Goal: Task Accomplishment & Management: Manage account settings

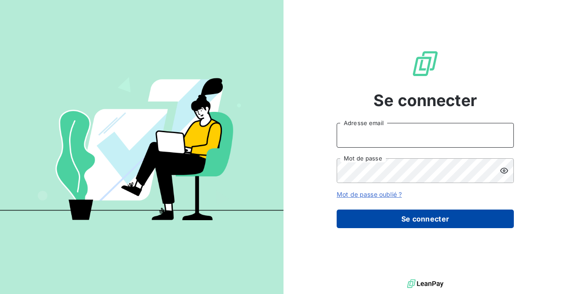
type input "[EMAIL_ADDRESS][DOMAIN_NAME]"
click at [452, 221] on button "Se connecter" at bounding box center [425, 219] width 177 height 19
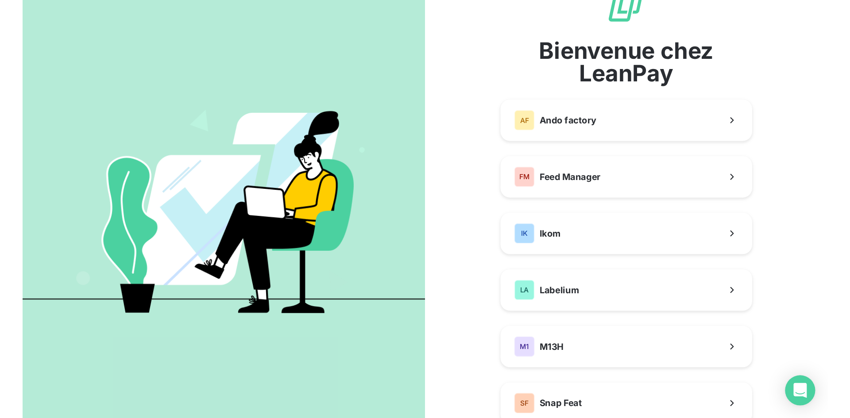
scroll to position [44, 0]
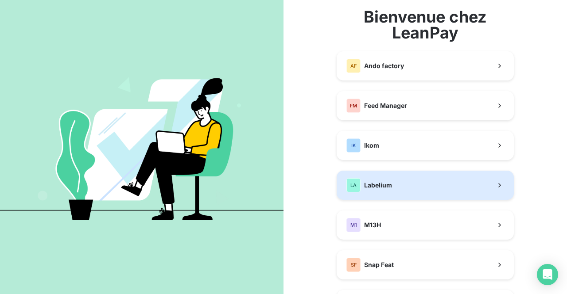
click at [406, 193] on button "LA Labelium" at bounding box center [425, 185] width 177 height 29
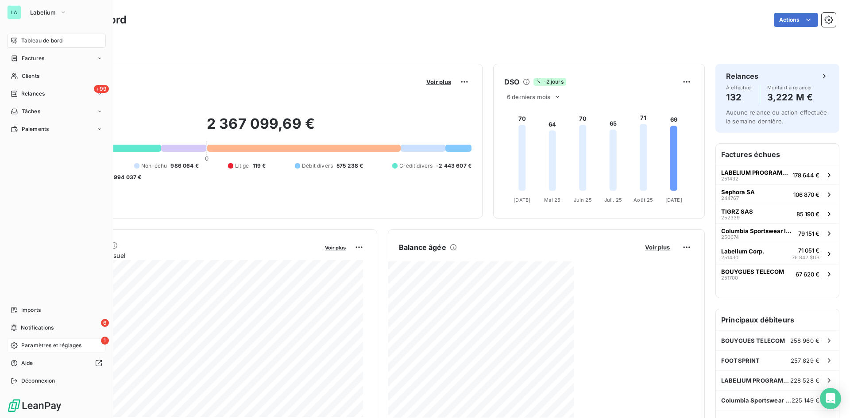
click at [60, 294] on span "Paramètres et réglages" at bounding box center [51, 346] width 60 height 8
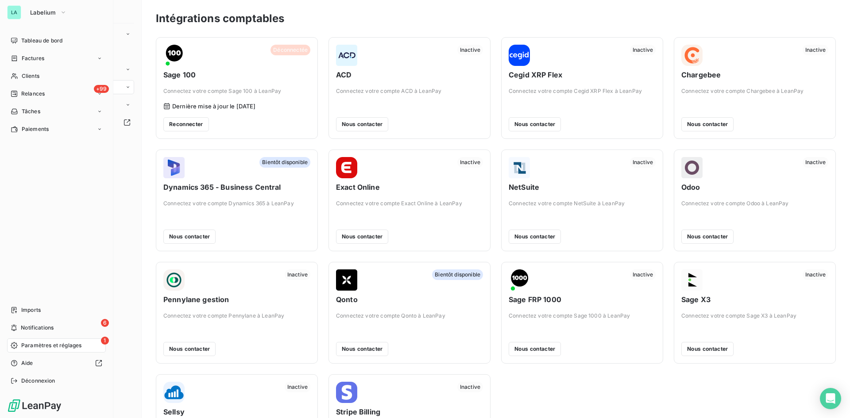
click at [27, 294] on span "Paramètres et réglages" at bounding box center [51, 346] width 60 height 8
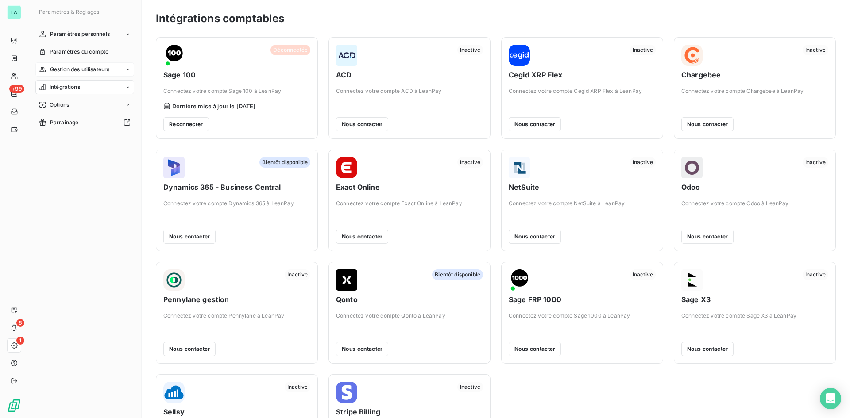
click at [125, 69] on icon at bounding box center [127, 69] width 5 height 5
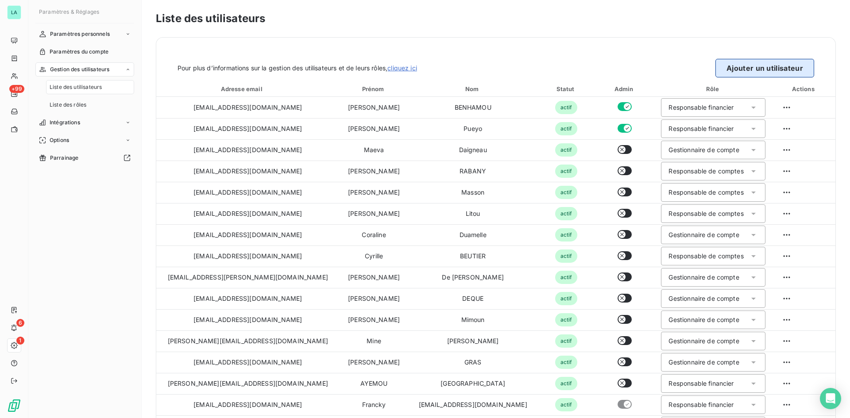
click at [566, 66] on button "Ajouter un utilisateur" at bounding box center [765, 68] width 99 height 19
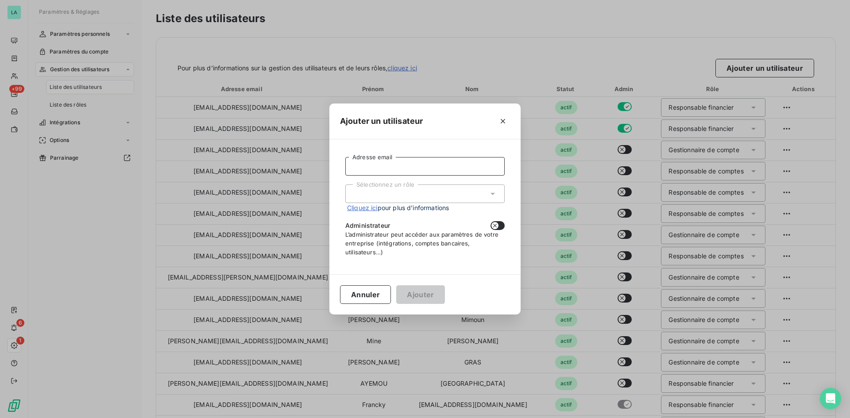
click at [413, 163] on input "Adresse email" at bounding box center [424, 166] width 159 height 19
paste input "[PERSON_NAME][EMAIL_ADDRESS][DOMAIN_NAME]"
type input "[PERSON_NAME][EMAIL_ADDRESS][DOMAIN_NAME]"
click at [418, 194] on div "Sélectionnez un rôle" at bounding box center [424, 194] width 159 height 19
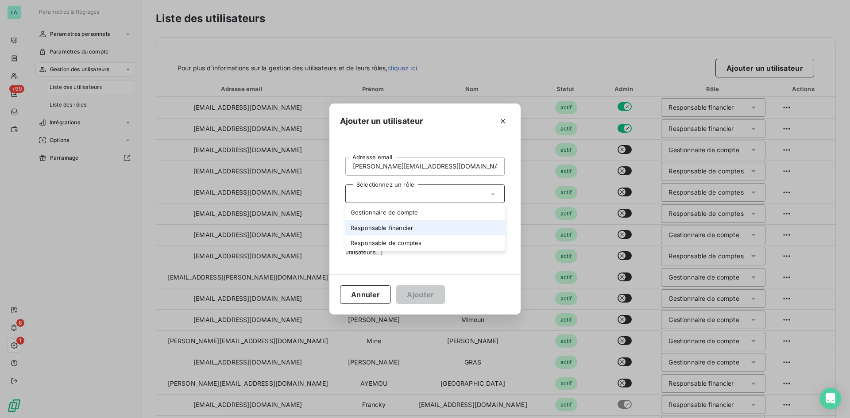
click at [417, 229] on li "Responsable financier" at bounding box center [424, 228] width 159 height 15
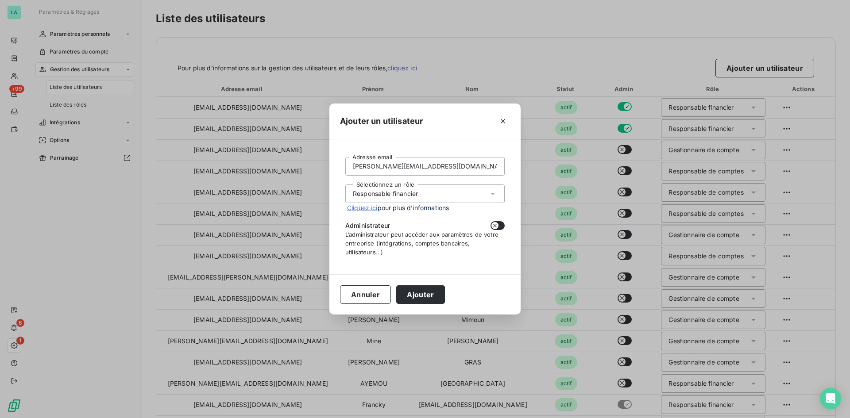
drag, startPoint x: 434, startPoint y: 300, endPoint x: 469, endPoint y: 236, distance: 72.7
click at [469, 236] on div "Ajouter un utilisateur [EMAIL_ADDRESS][DOMAIN_NAME] Adresse email Sélectionnez …" at bounding box center [424, 209] width 191 height 211
click at [427, 294] on button "Ajouter" at bounding box center [420, 295] width 48 height 19
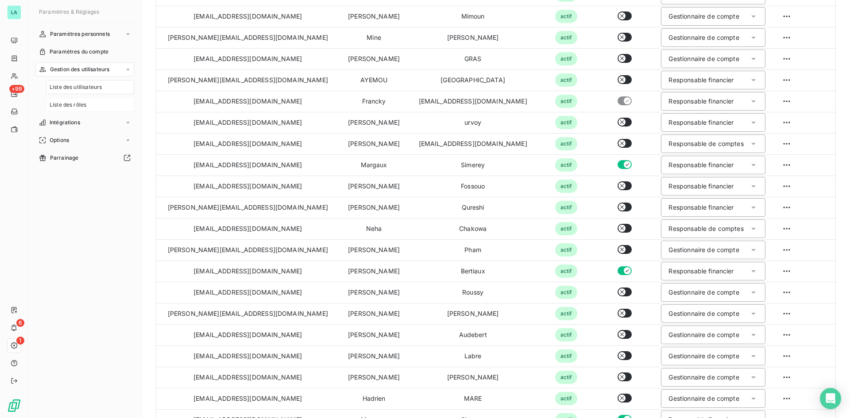
scroll to position [304, 0]
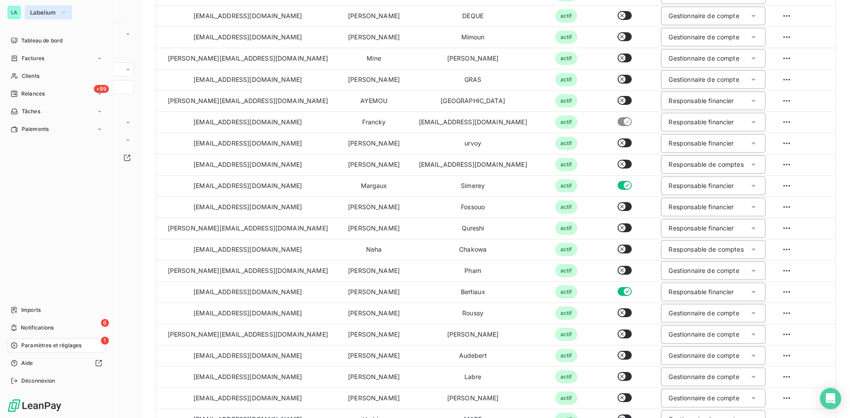
click at [44, 13] on span "Labelium" at bounding box center [43, 12] width 26 height 7
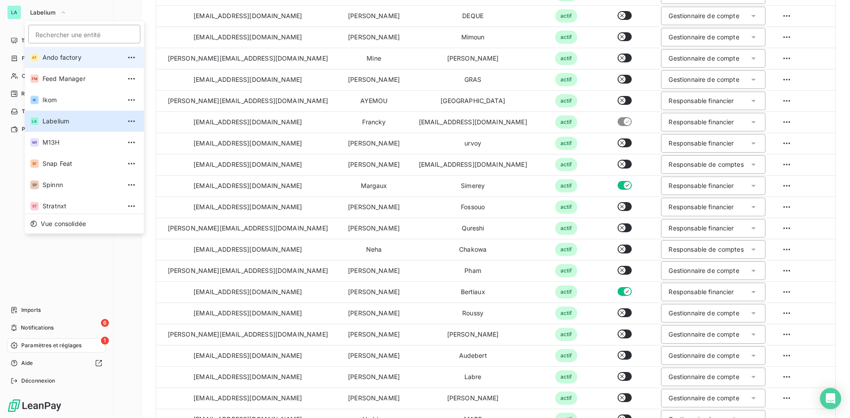
click at [66, 60] on span "Ando factory" at bounding box center [82, 57] width 78 height 9
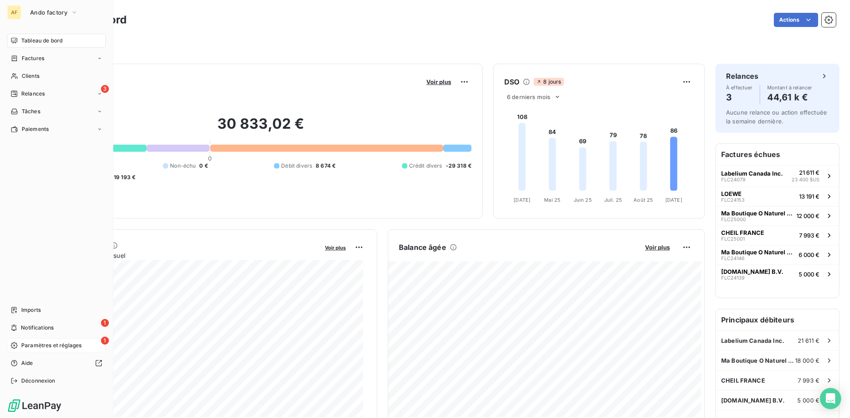
click at [57, 294] on span "Paramètres et réglages" at bounding box center [51, 346] width 60 height 8
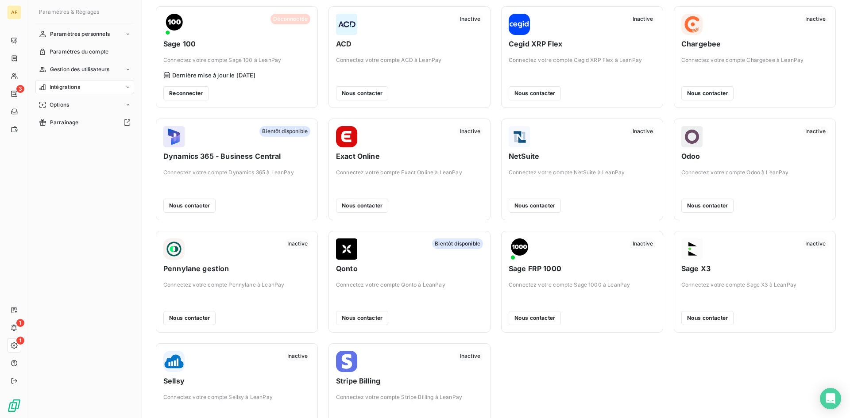
scroll to position [69, 0]
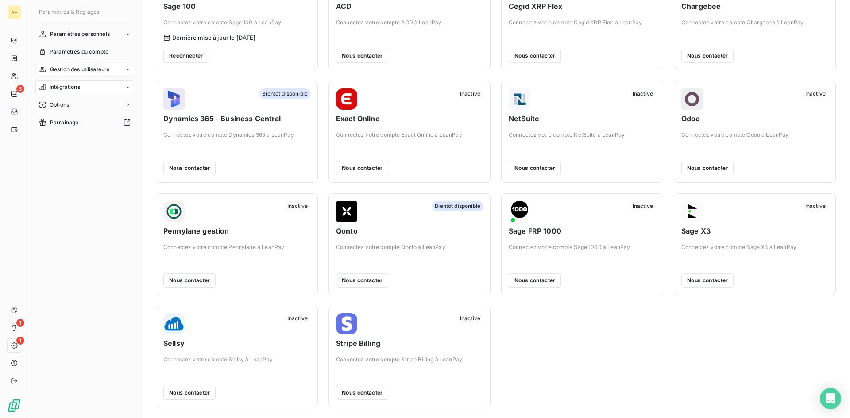
click at [128, 70] on icon at bounding box center [128, 69] width 3 height 1
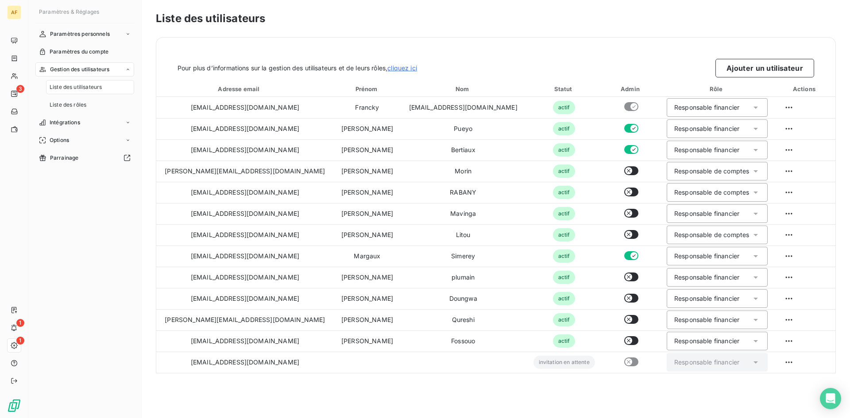
click at [93, 88] on span "Liste des utilisateurs" at bounding box center [76, 87] width 52 height 8
click at [566, 65] on button "Ajouter un utilisateur" at bounding box center [765, 68] width 99 height 19
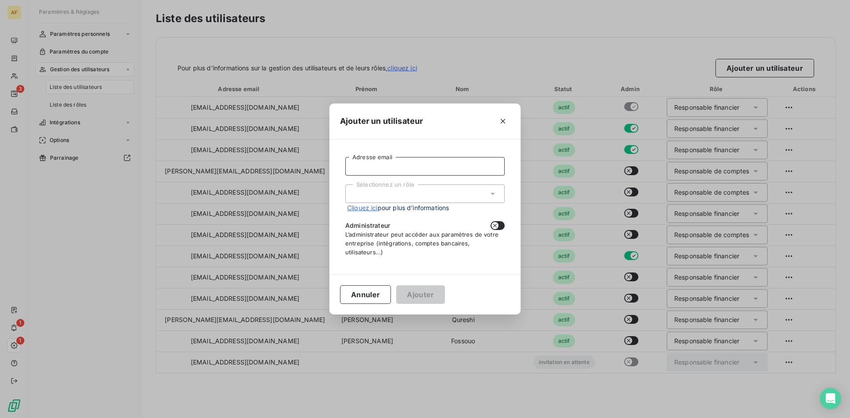
click at [427, 171] on input "Adresse email" at bounding box center [424, 166] width 159 height 19
paste input "[PERSON_NAME][EMAIL_ADDRESS][DOMAIN_NAME]"
type input "[PERSON_NAME][EMAIL_ADDRESS][DOMAIN_NAME]"
click at [493, 193] on icon at bounding box center [493, 194] width 4 height 2
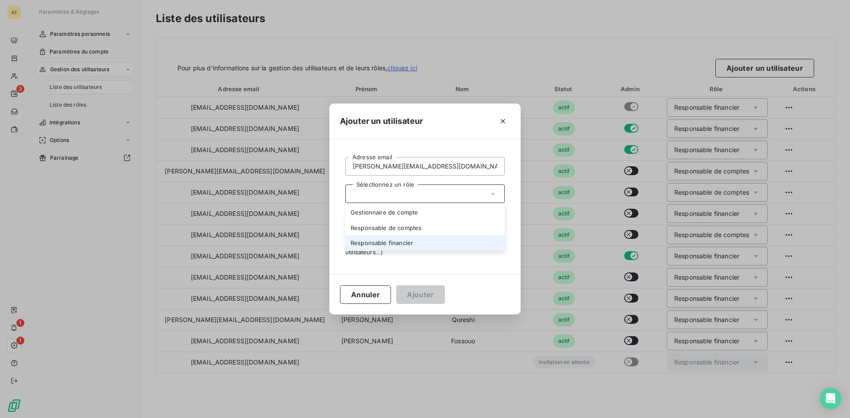
click at [447, 239] on li "Responsable financier" at bounding box center [424, 243] width 159 height 15
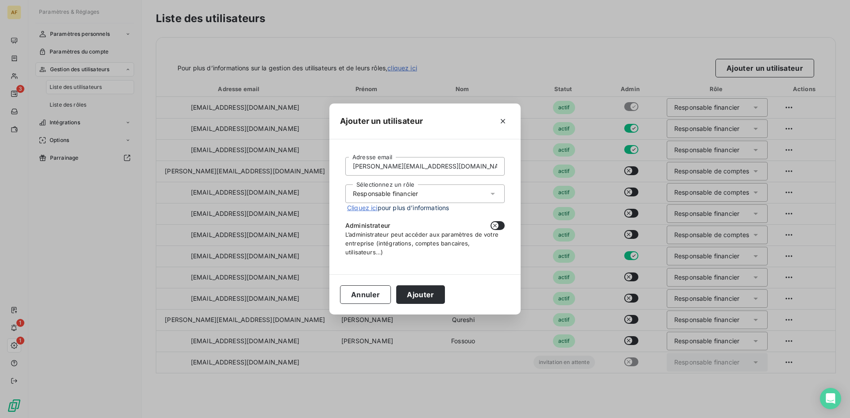
click at [497, 225] on icon "button" at bounding box center [495, 225] width 7 height 7
click at [500, 227] on icon "button" at bounding box center [501, 226] width 4 height 3
checkbox input "false"
click at [425, 293] on button "Ajouter" at bounding box center [420, 295] width 48 height 19
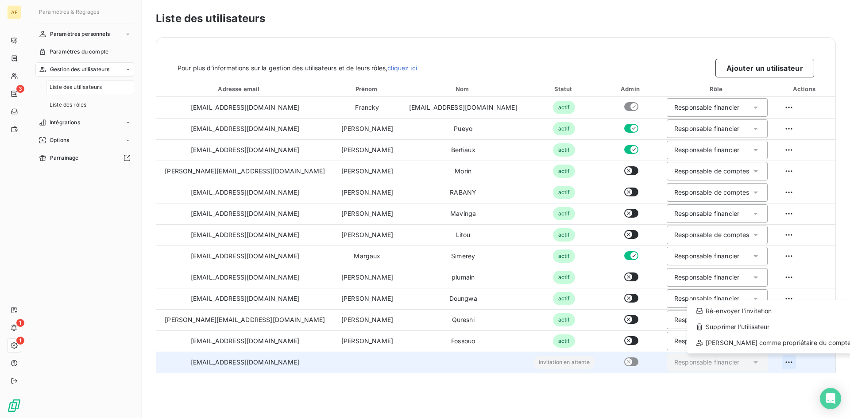
click at [566, 294] on html "AF 3 1 1 Paramètres & Réglages Paramètres personnels Paramètres du compte Gesti…" at bounding box center [425, 209] width 850 height 418
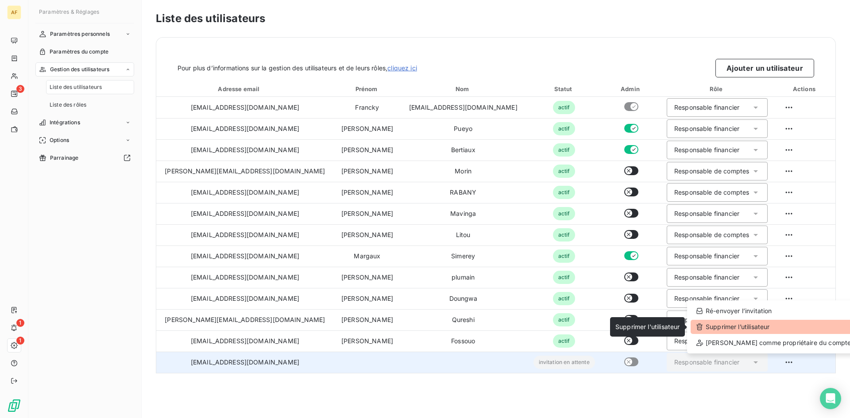
click at [566, 294] on div "Supprimer l’utilisateur" at bounding box center [774, 327] width 166 height 14
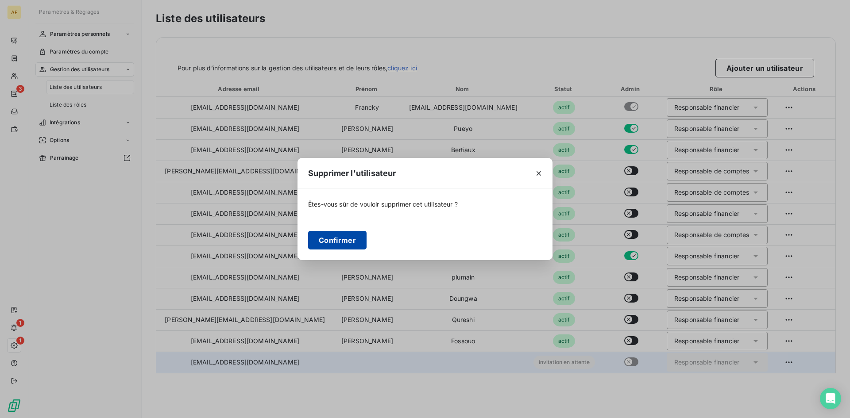
click at [348, 240] on button "Confirmer" at bounding box center [337, 240] width 58 height 19
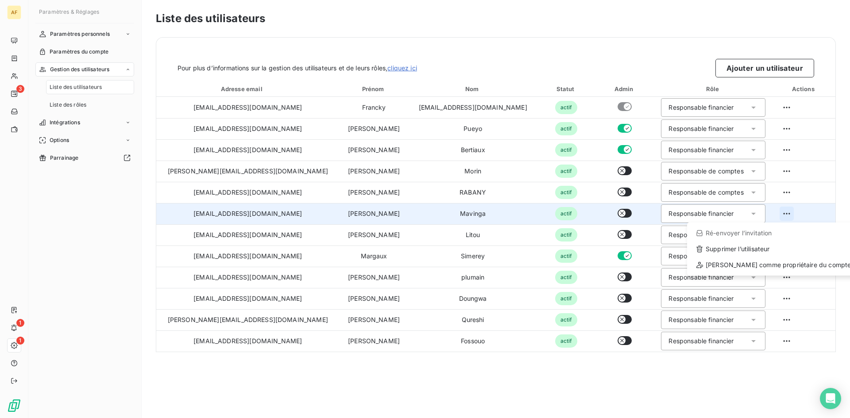
click at [566, 215] on html "AF 3 1 1 Paramètres & Réglages Paramètres personnels Paramètres du compte Gesti…" at bounding box center [425, 209] width 850 height 418
click at [566, 252] on div "Supprimer l’utilisateur" at bounding box center [774, 249] width 166 height 14
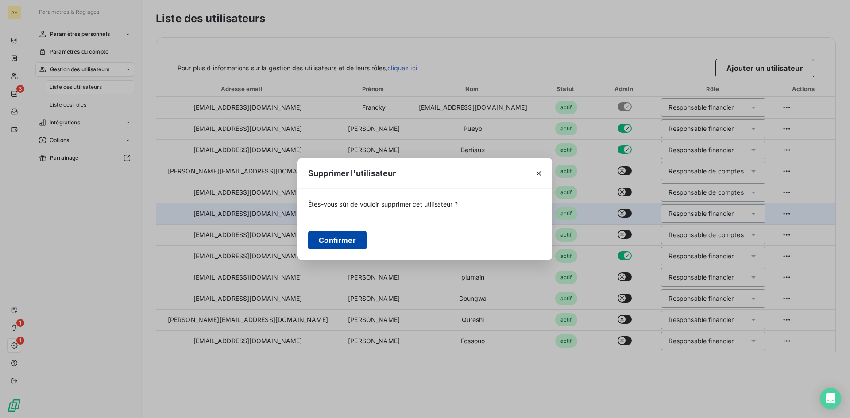
click at [323, 245] on button "Confirmer" at bounding box center [337, 240] width 58 height 19
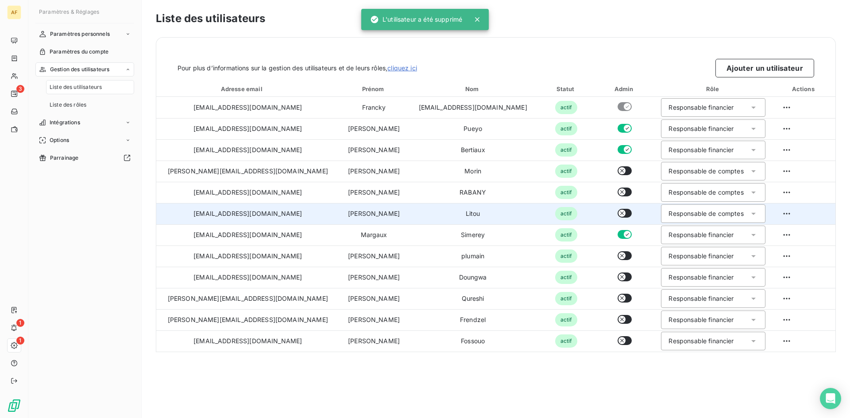
click at [88, 88] on span "Liste des utilisateurs" at bounding box center [76, 87] width 52 height 8
click at [103, 66] on span "Gestion des utilisateurs" at bounding box center [80, 70] width 60 height 8
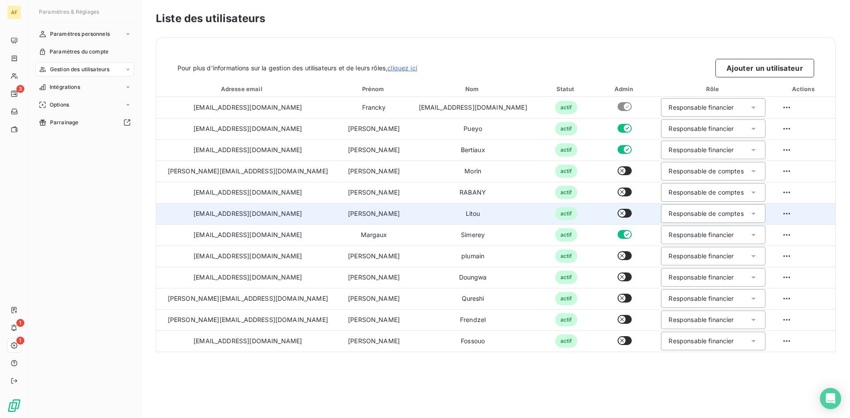
click at [80, 69] on span "Gestion des utilisateurs" at bounding box center [80, 70] width 60 height 8
click at [68, 106] on span "Liste des rôles" at bounding box center [68, 105] width 37 height 8
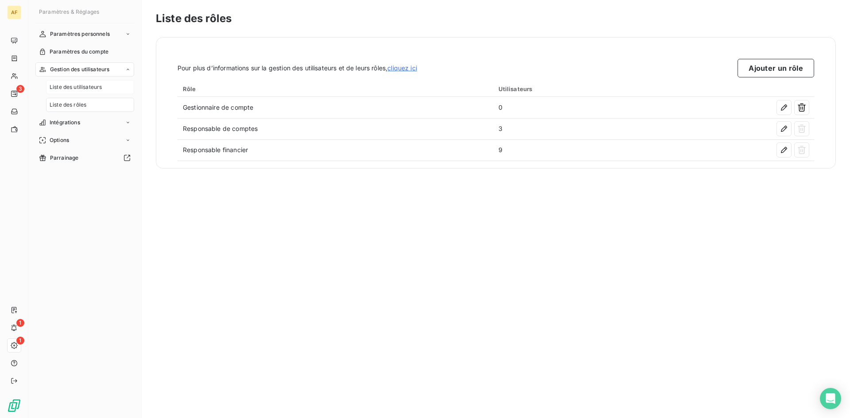
click at [75, 87] on span "Liste des utilisateurs" at bounding box center [76, 87] width 52 height 8
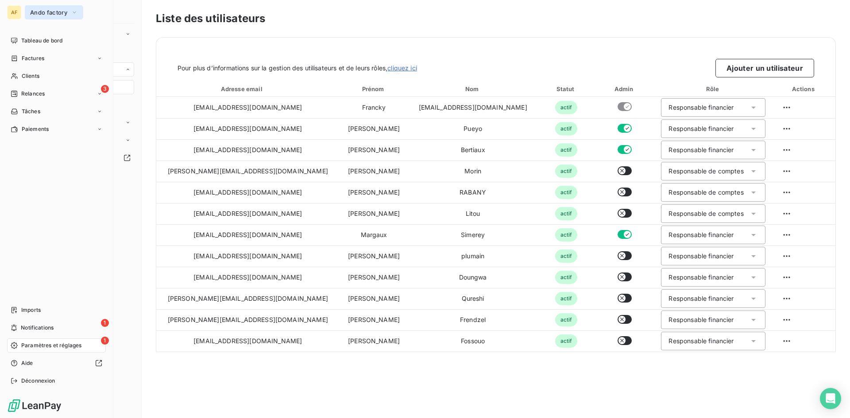
click at [56, 11] on span "Ando factory" at bounding box center [48, 12] width 37 height 7
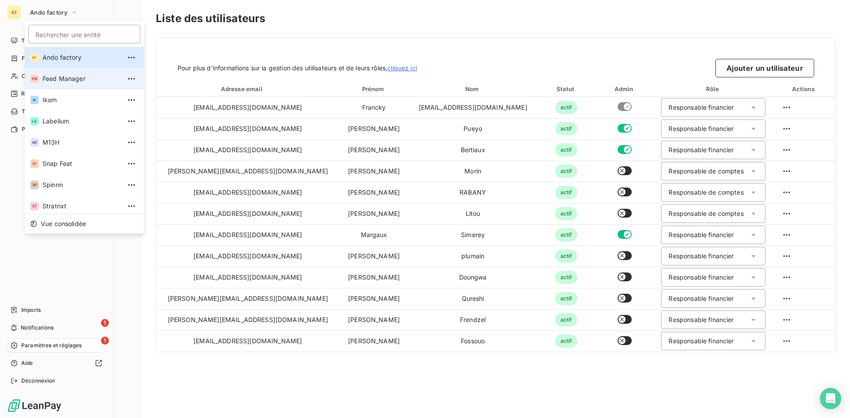
click at [67, 77] on span "Feed Manager" at bounding box center [82, 78] width 78 height 9
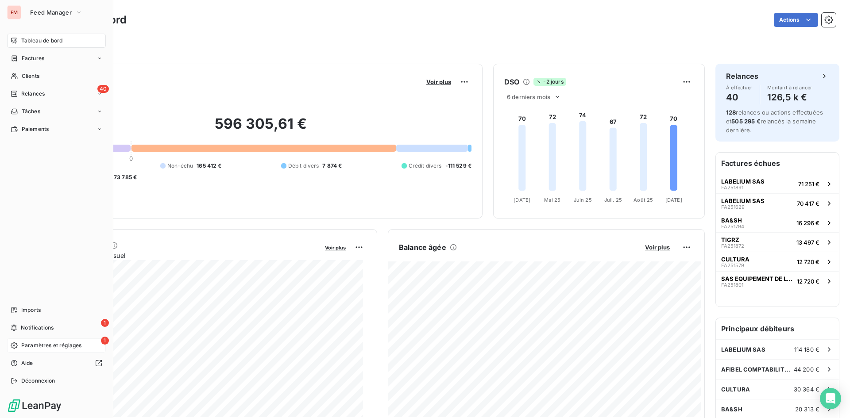
click at [42, 294] on span "Paramètres et réglages" at bounding box center [51, 346] width 60 height 8
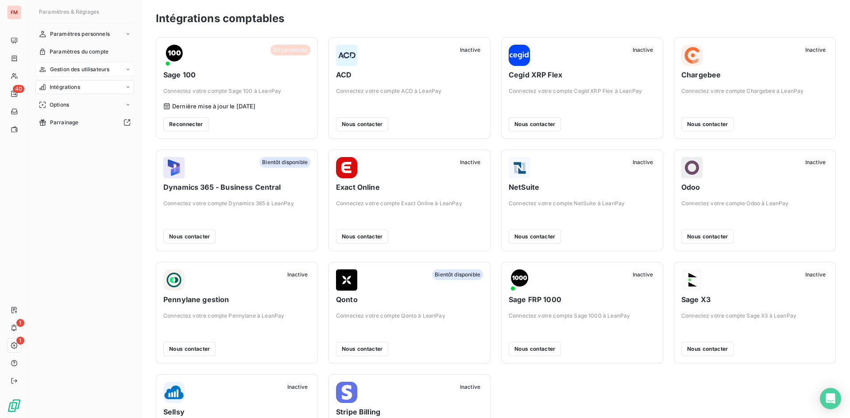
click at [128, 69] on icon at bounding box center [127, 69] width 5 height 5
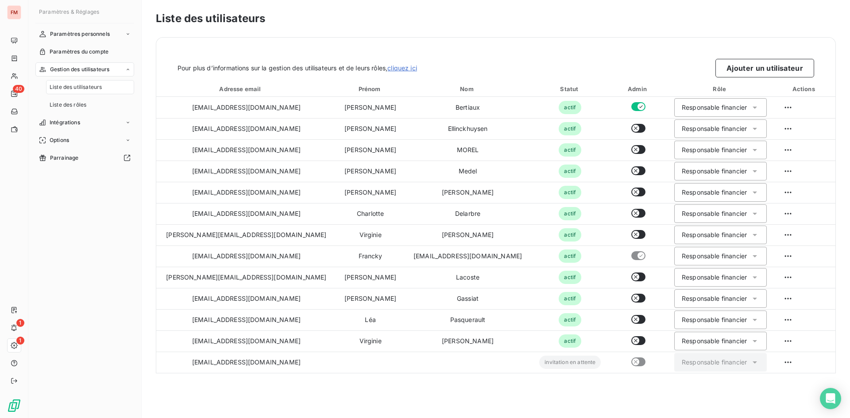
click at [129, 67] on icon at bounding box center [127, 69] width 5 height 5
click at [82, 89] on span "Liste des utilisateurs" at bounding box center [76, 87] width 52 height 8
click at [566, 62] on button "Ajouter un utilisateur" at bounding box center [765, 68] width 99 height 19
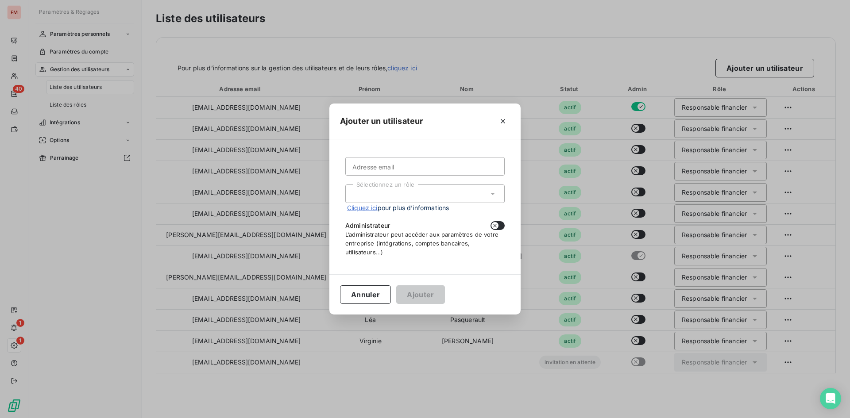
click at [421, 191] on div "Sélectionnez un rôle" at bounding box center [424, 194] width 159 height 19
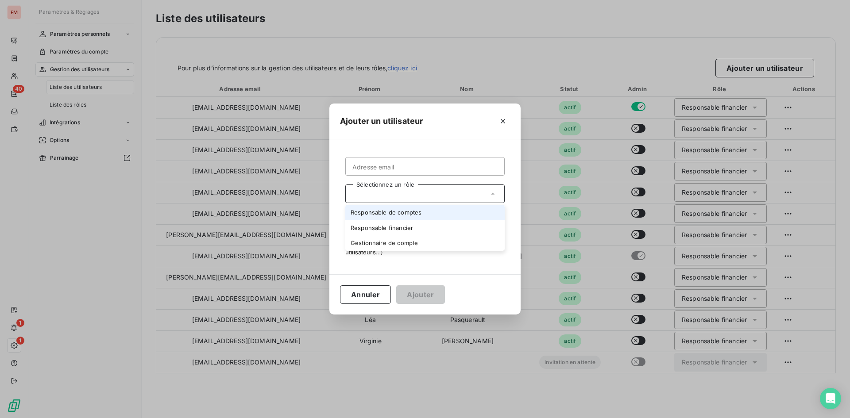
click at [419, 194] on div "Sélectionnez un rôle" at bounding box center [424, 194] width 159 height 19
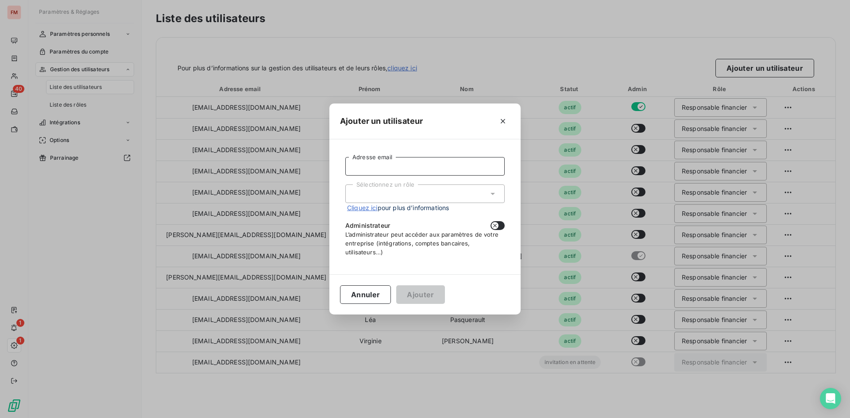
click at [406, 166] on input "Adresse email" at bounding box center [424, 166] width 159 height 19
paste input "[PERSON_NAME][EMAIL_ADDRESS][DOMAIN_NAME]"
type input "[PERSON_NAME][EMAIL_ADDRESS][DOMAIN_NAME]"
click at [403, 193] on div "Sélectionnez un rôle" at bounding box center [424, 194] width 159 height 19
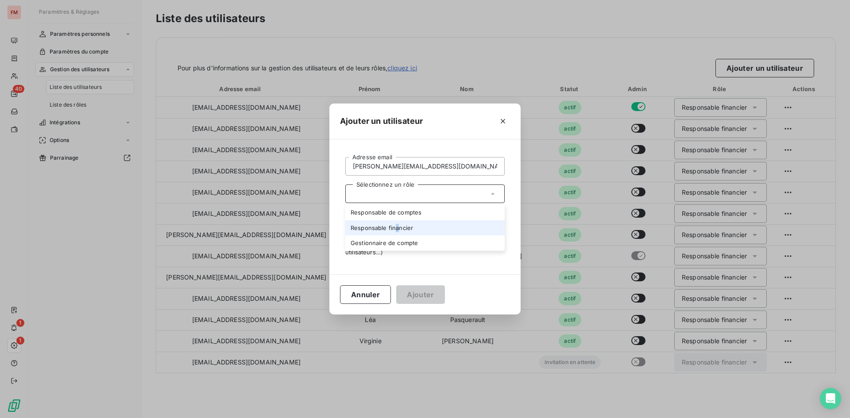
click at [397, 229] on li "Responsable financier" at bounding box center [424, 228] width 159 height 15
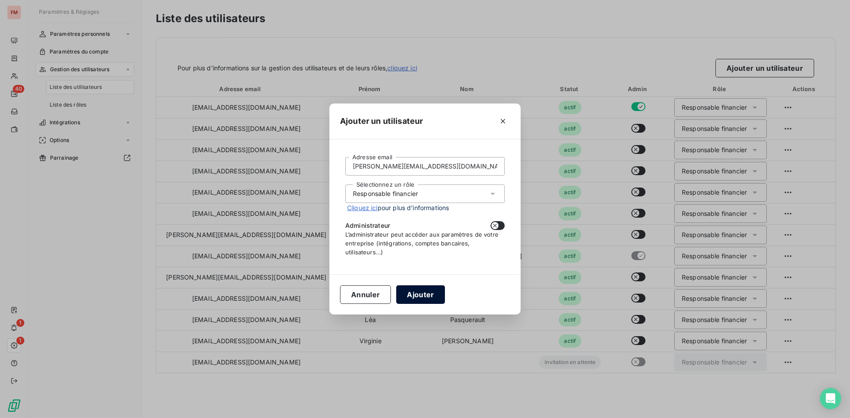
click at [405, 294] on button "Ajouter" at bounding box center [420, 295] width 48 height 19
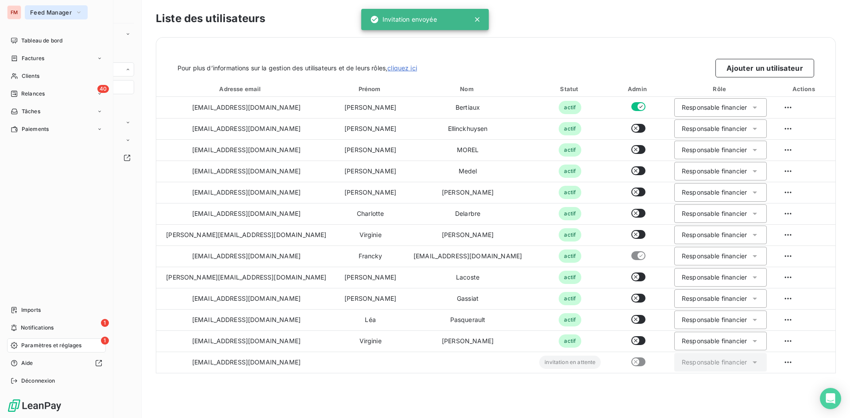
click at [58, 12] on span "Feed Manager" at bounding box center [51, 12] width 42 height 7
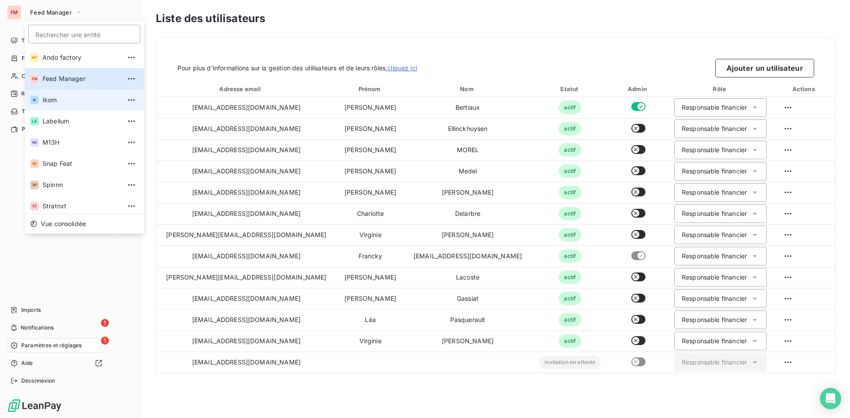
click at [62, 105] on li "IK Ikom" at bounding box center [84, 99] width 119 height 21
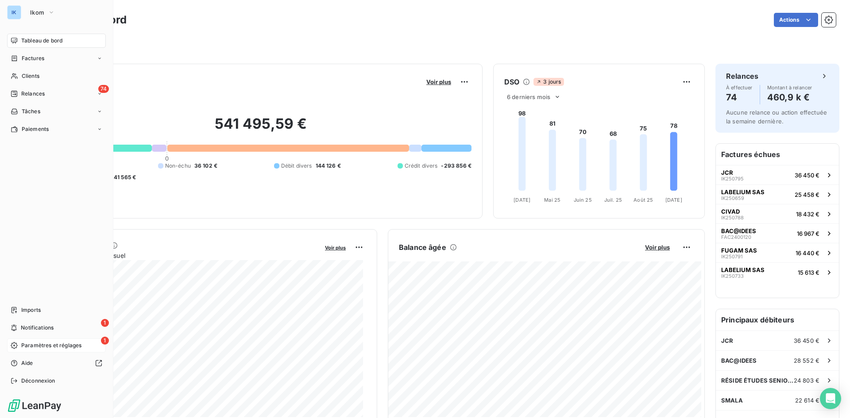
click at [67, 294] on span "Paramètres et réglages" at bounding box center [51, 346] width 60 height 8
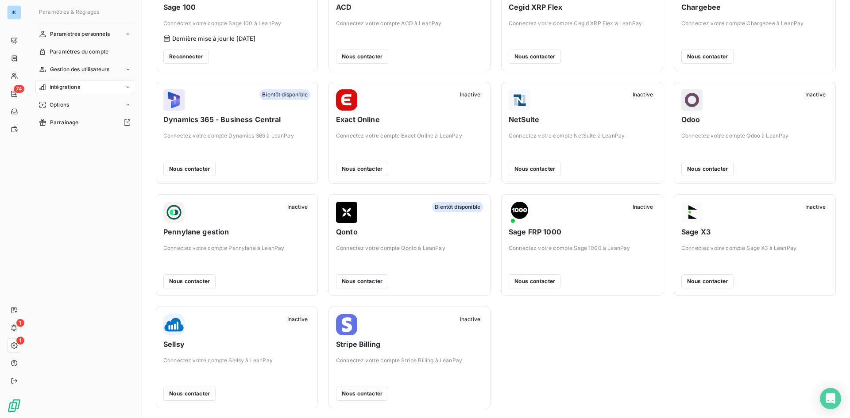
scroll to position [69, 0]
click at [125, 66] on div "Gestion des utilisateurs" at bounding box center [84, 69] width 99 height 14
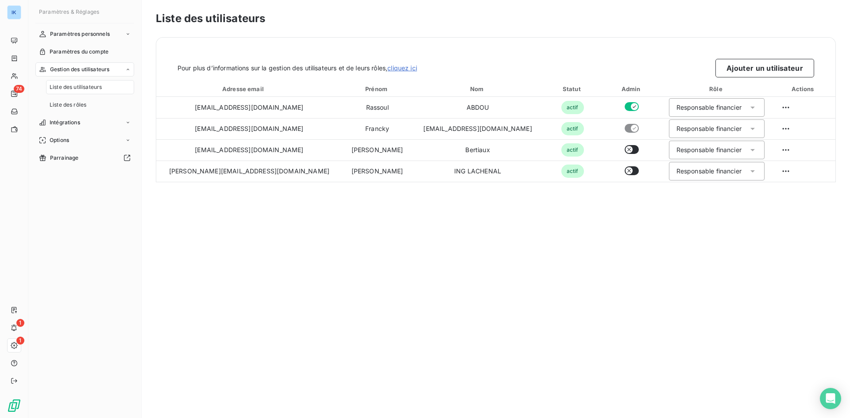
click at [86, 91] on span "Liste des utilisateurs" at bounding box center [76, 87] width 52 height 8
click at [566, 69] on button "Ajouter un utilisateur" at bounding box center [765, 68] width 99 height 19
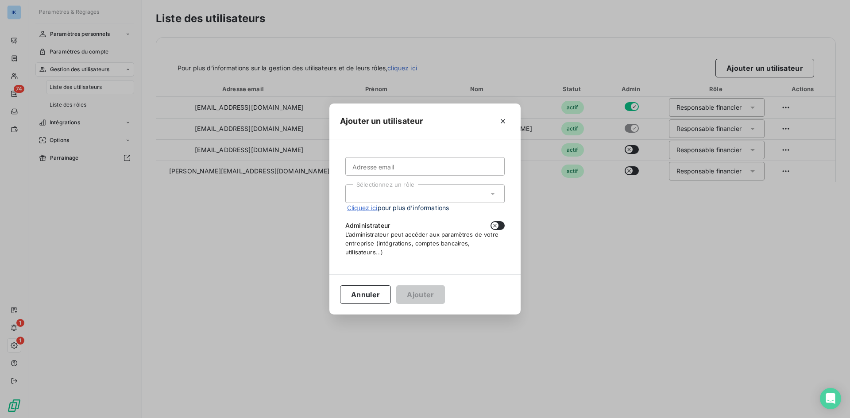
click at [403, 193] on div "Sélectionnez un rôle" at bounding box center [424, 194] width 159 height 19
click at [402, 167] on input "Adresse email" at bounding box center [424, 166] width 159 height 19
paste input "[PERSON_NAME][EMAIL_ADDRESS][DOMAIN_NAME]"
type input "[PERSON_NAME][EMAIL_ADDRESS][DOMAIN_NAME]"
click at [468, 190] on div "Sélectionnez un rôle" at bounding box center [424, 194] width 159 height 19
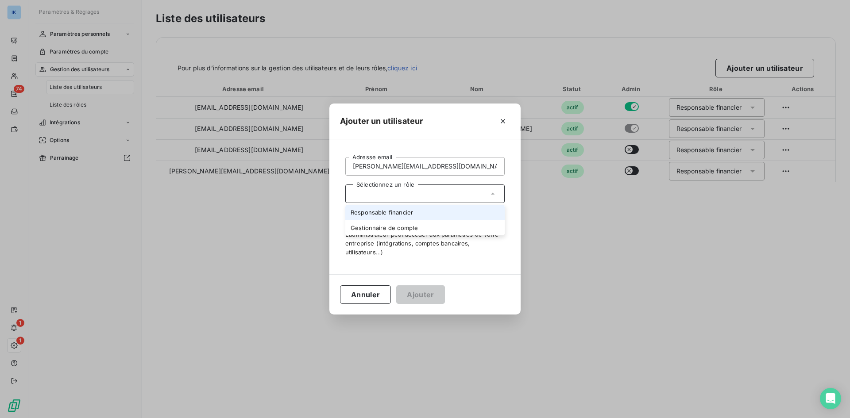
click at [431, 213] on li "Responsable financier" at bounding box center [424, 212] width 159 height 15
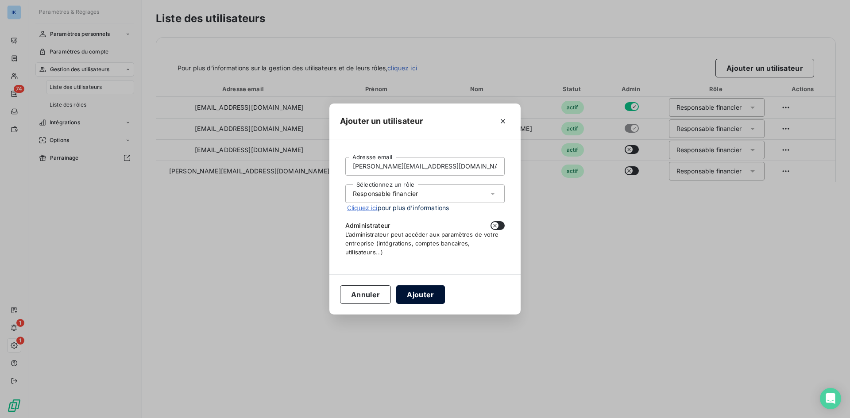
click at [415, 292] on button "Ajouter" at bounding box center [420, 295] width 48 height 19
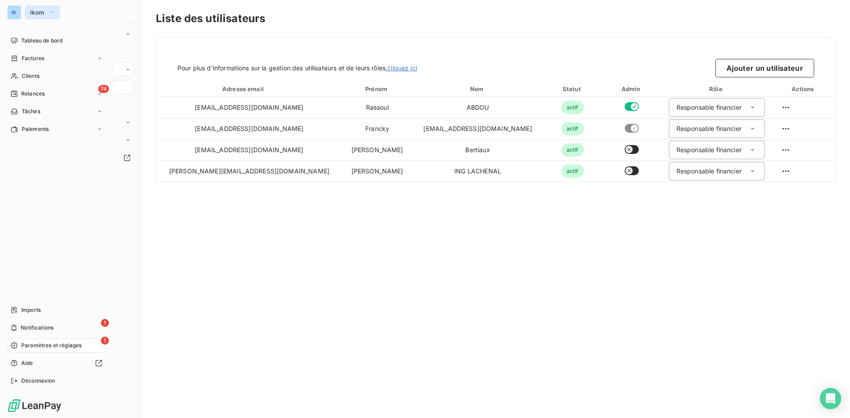
click at [46, 9] on button "Ikom" at bounding box center [42, 12] width 35 height 14
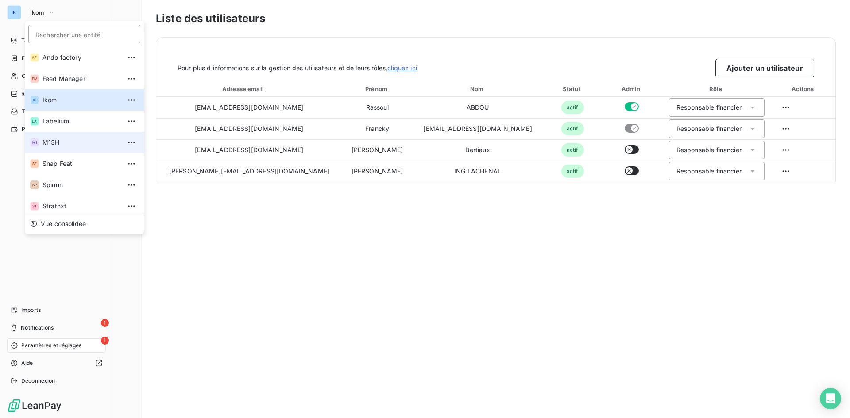
click at [52, 139] on span "M13H" at bounding box center [82, 142] width 78 height 9
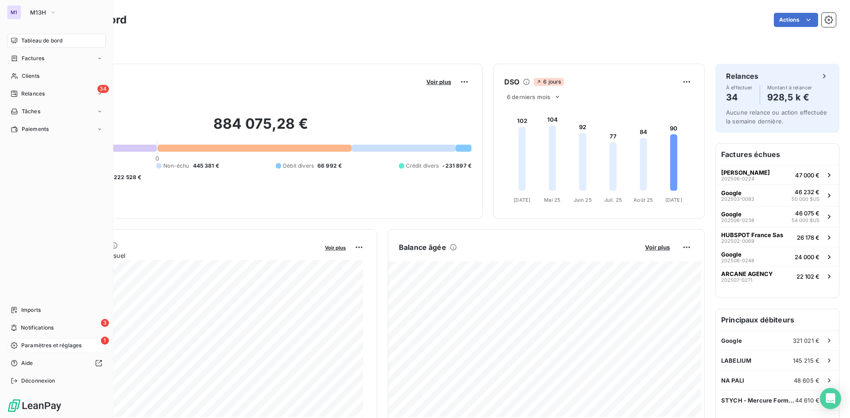
click at [51, 294] on span "Paramètres et réglages" at bounding box center [51, 346] width 60 height 8
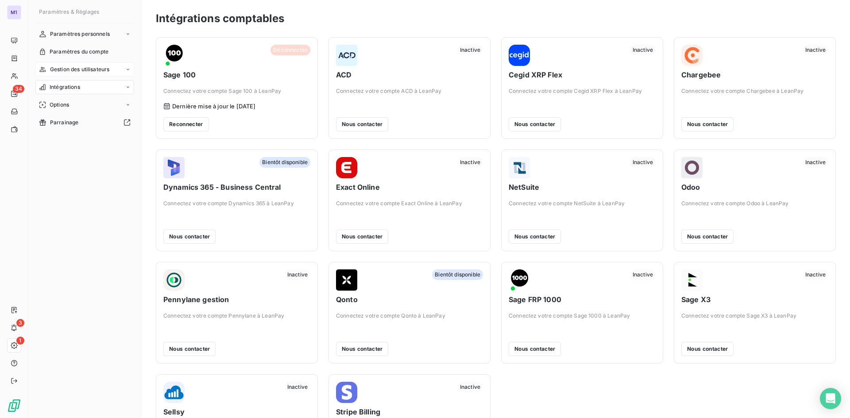
click at [114, 67] on div "Gestion des utilisateurs" at bounding box center [84, 69] width 99 height 14
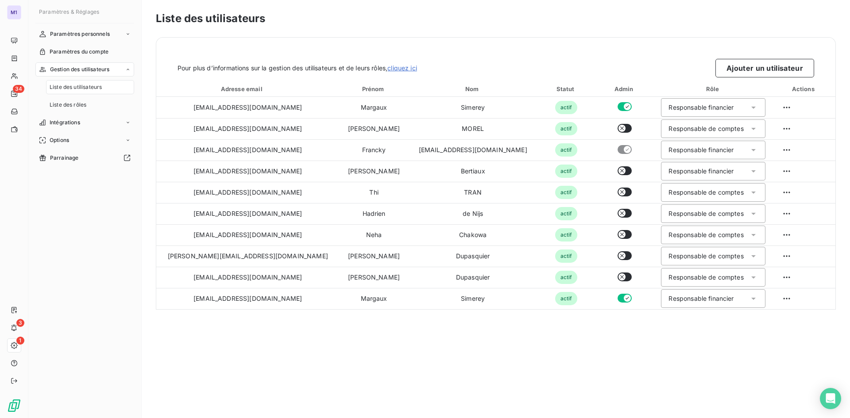
click at [110, 71] on span "Gestion des utilisateurs" at bounding box center [80, 70] width 60 height 8
click at [110, 70] on span "Gestion des utilisateurs" at bounding box center [80, 70] width 60 height 8
click at [101, 84] on span "Liste des utilisateurs" at bounding box center [76, 87] width 52 height 8
click at [104, 91] on div "Liste des utilisateurs" at bounding box center [90, 87] width 88 height 14
click at [566, 70] on button "Ajouter un utilisateur" at bounding box center [765, 68] width 99 height 19
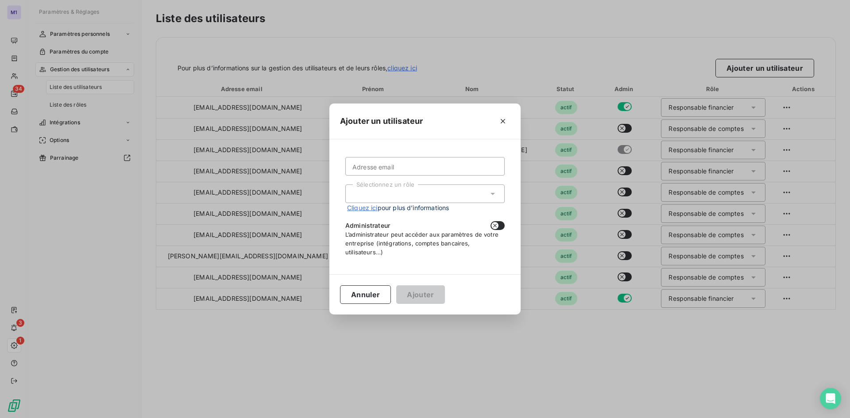
click at [411, 198] on div "Sélectionnez un rôle" at bounding box center [424, 194] width 159 height 19
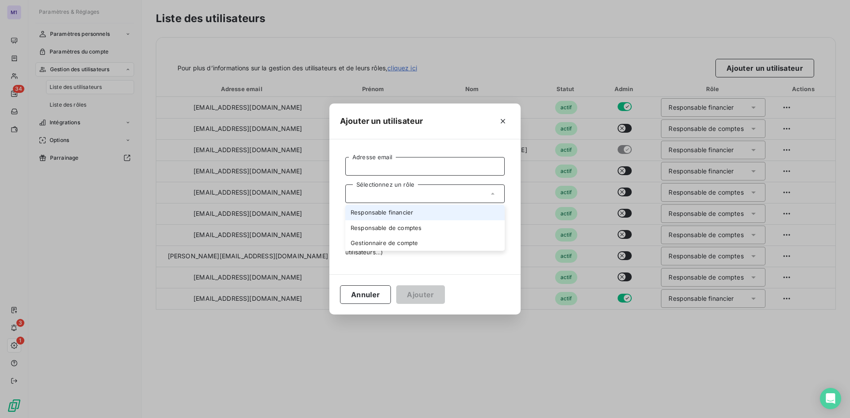
click at [399, 171] on input "Adresse email" at bounding box center [424, 166] width 159 height 19
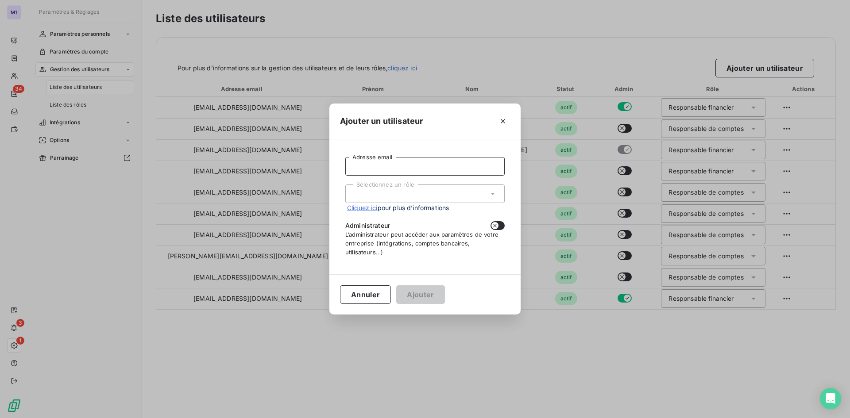
paste input "[PERSON_NAME][EMAIL_ADDRESS][DOMAIN_NAME]"
type input "[PERSON_NAME][EMAIL_ADDRESS][DOMAIN_NAME]"
click at [493, 194] on icon at bounding box center [492, 194] width 9 height 9
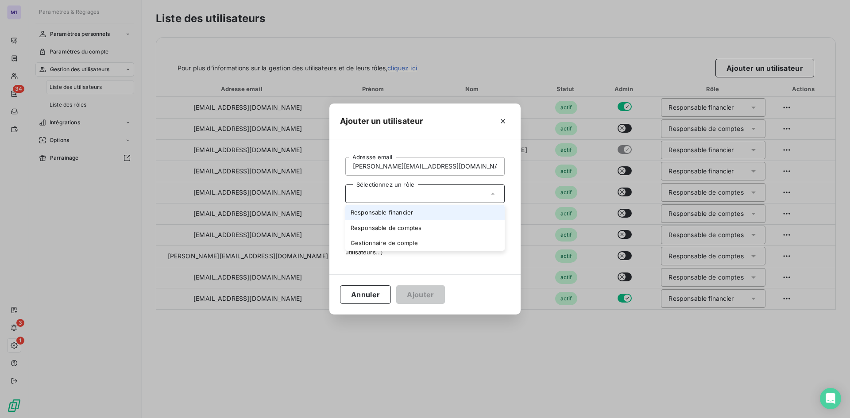
click at [450, 217] on li "Responsable financier" at bounding box center [424, 212] width 159 height 15
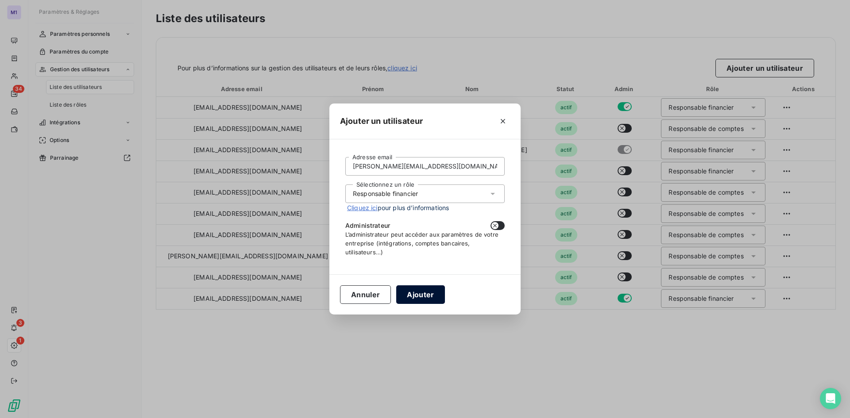
click at [423, 292] on button "Ajouter" at bounding box center [420, 295] width 48 height 19
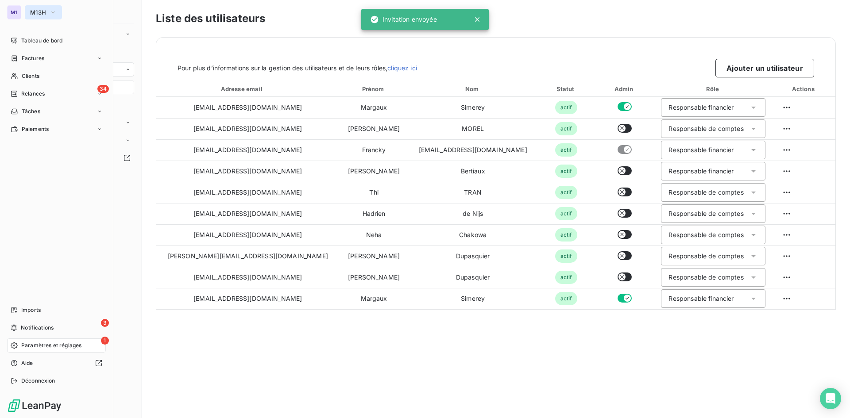
click at [30, 13] on span "M13H" at bounding box center [38, 12] width 16 height 7
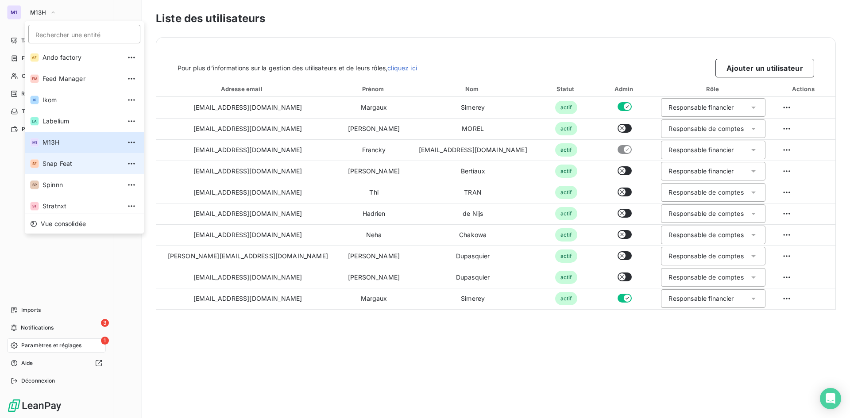
click at [54, 163] on span "Snap Feat" at bounding box center [82, 163] width 78 height 9
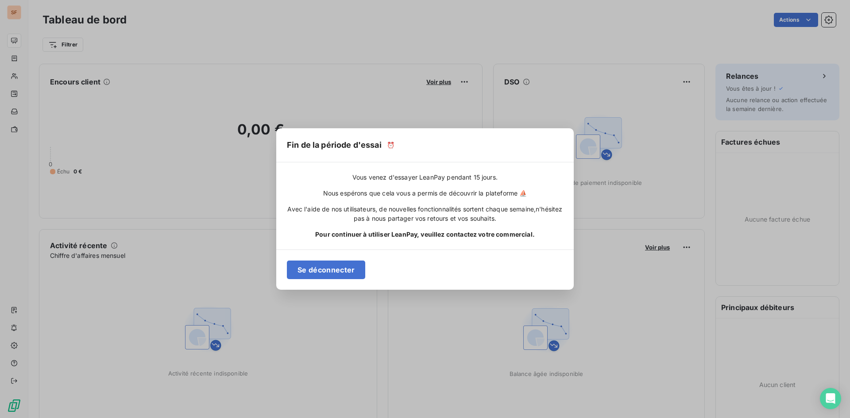
drag, startPoint x: 6, startPoint y: 27, endPoint x: 81, endPoint y: 16, distance: 75.1
click at [7, 27] on div "Fin de la période d'essai ⏰ Vous venez d'essayer LeanPay pendant 15 jours. Nous…" at bounding box center [425, 209] width 850 height 418
drag, startPoint x: 571, startPoint y: 22, endPoint x: 484, endPoint y: 184, distance: 183.2
click at [566, 27] on div "Fin de la période d'essai ⏰ Vous venez d'essayer LeanPay pendant 15 jours. Nous…" at bounding box center [425, 209] width 850 height 418
drag, startPoint x: 348, startPoint y: 275, endPoint x: 218, endPoint y: 174, distance: 164.7
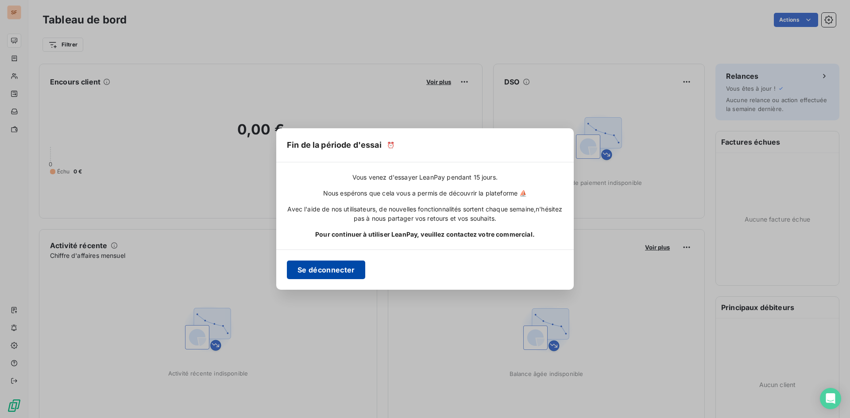
click at [347, 274] on button "Se déconnecter" at bounding box center [326, 270] width 78 height 19
